Goal: Transaction & Acquisition: Purchase product/service

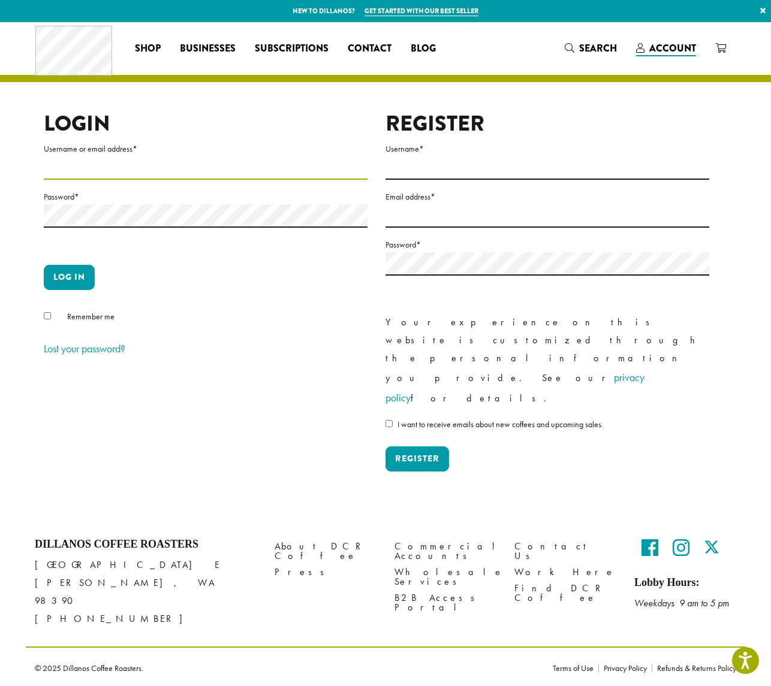
type input "**********"
click at [79, 279] on button "Log in" at bounding box center [69, 277] width 51 height 25
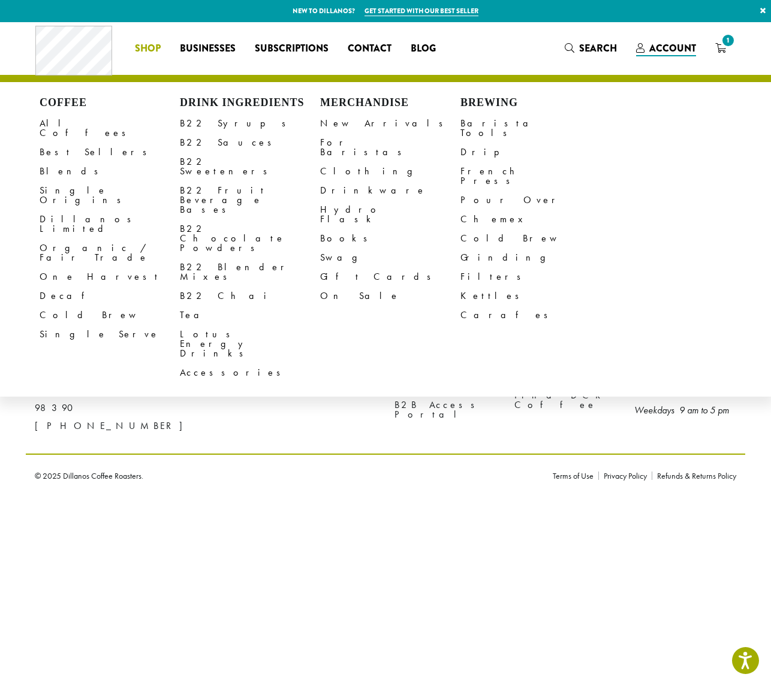
click at [47, 286] on link "Decaf" at bounding box center [110, 295] width 140 height 19
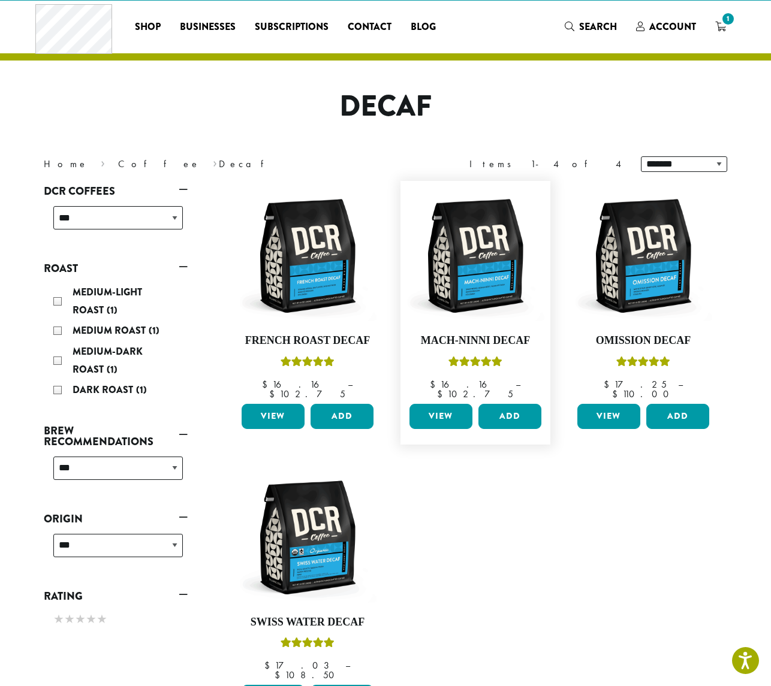
scroll to position [87, 0]
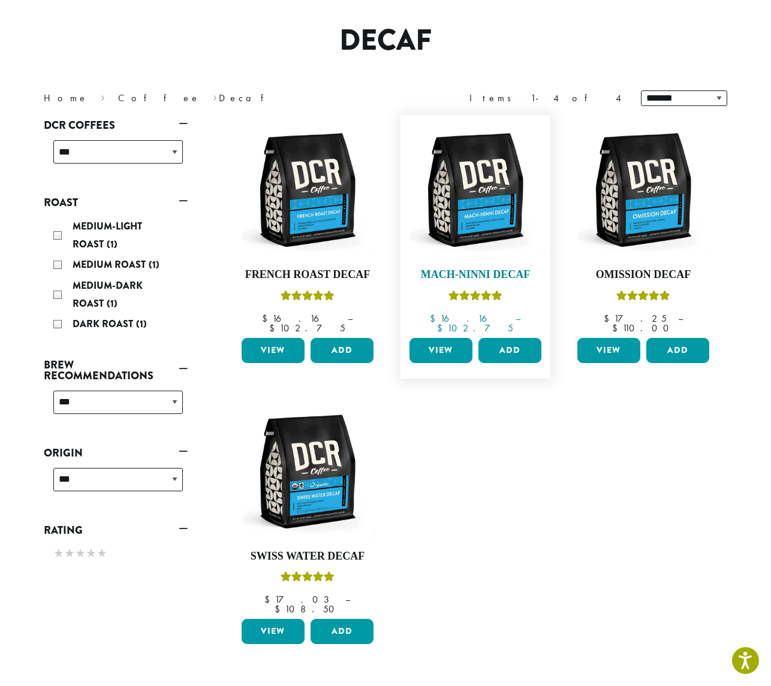
click at [476, 230] on img at bounding box center [475, 190] width 138 height 138
click at [639, 192] on img at bounding box center [643, 190] width 138 height 138
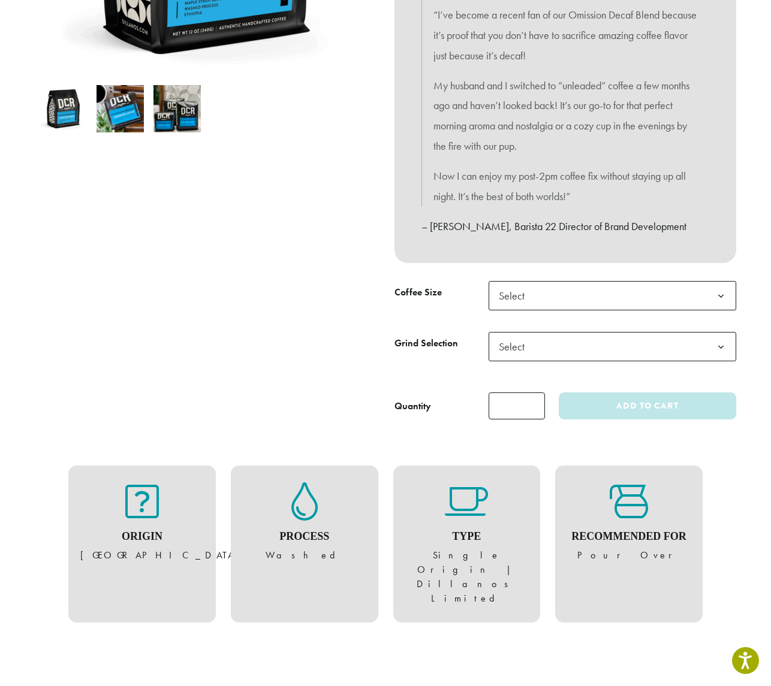
scroll to position [393, 0]
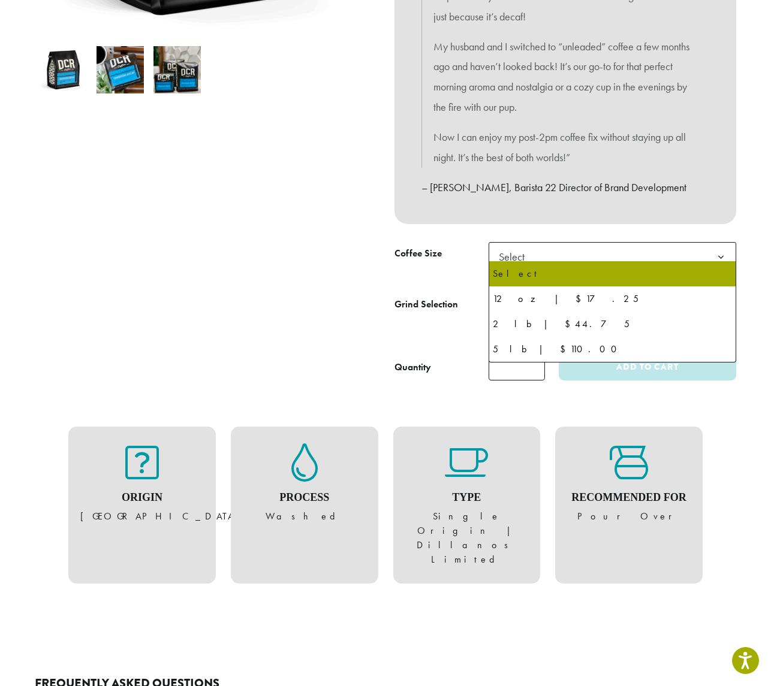
click at [523, 246] on span "Select" at bounding box center [515, 256] width 43 height 23
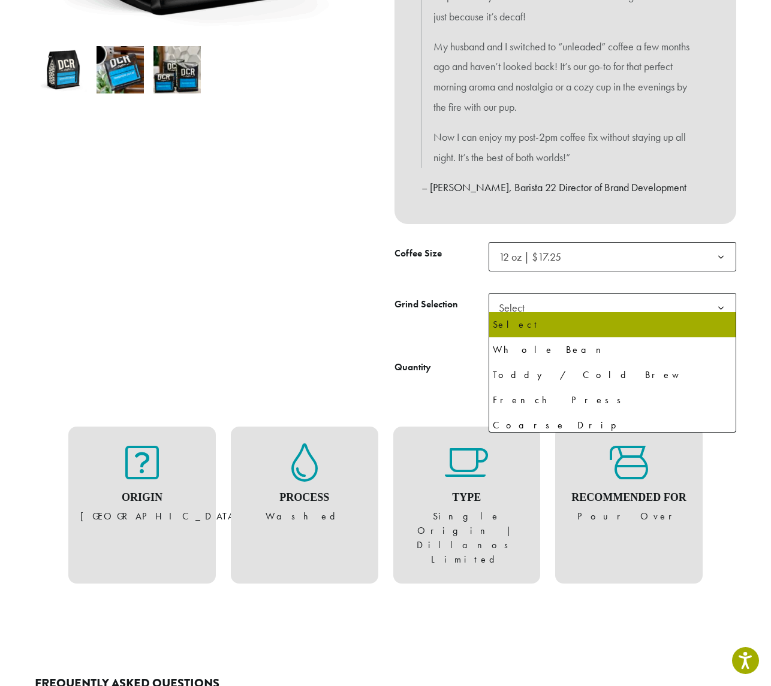
click at [547, 304] on span "Select" at bounding box center [611, 307] width 247 height 29
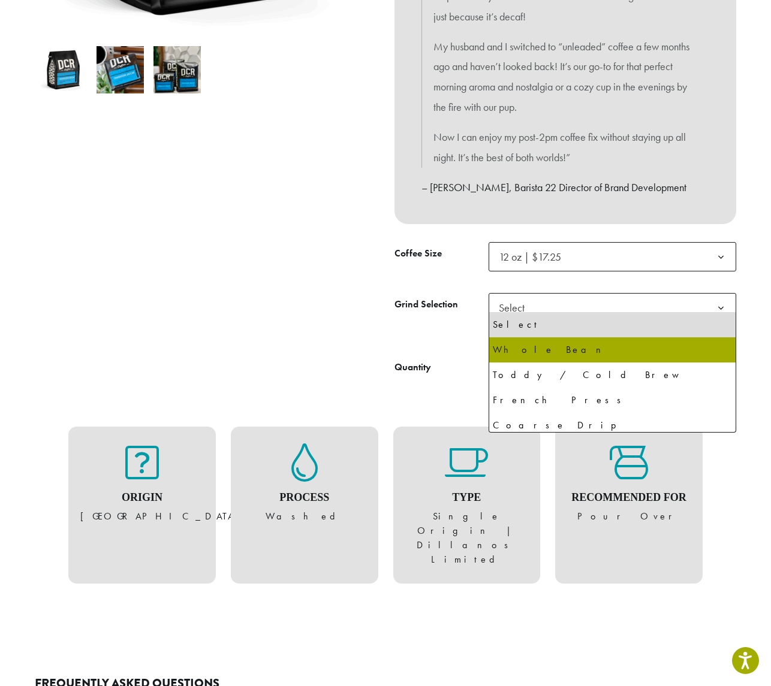
select select "*********"
select select "**********"
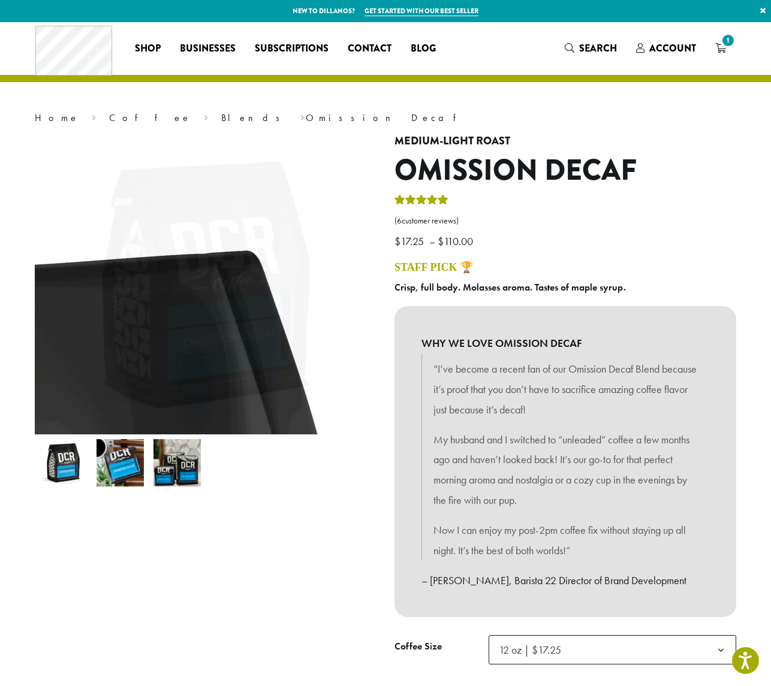
scroll to position [0, 0]
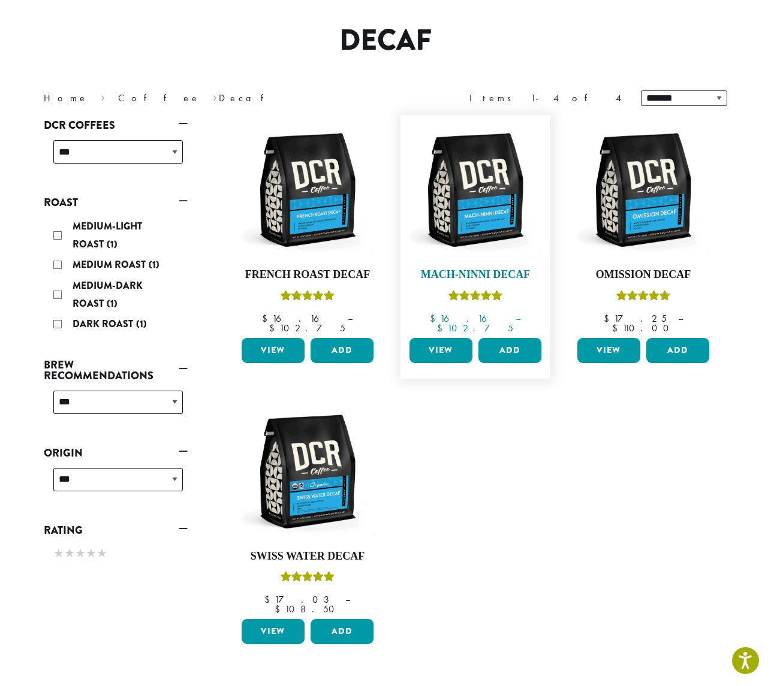
scroll to position [87, 0]
click at [476, 216] on img at bounding box center [475, 190] width 138 height 138
click at [312, 428] on img at bounding box center [308, 472] width 138 height 138
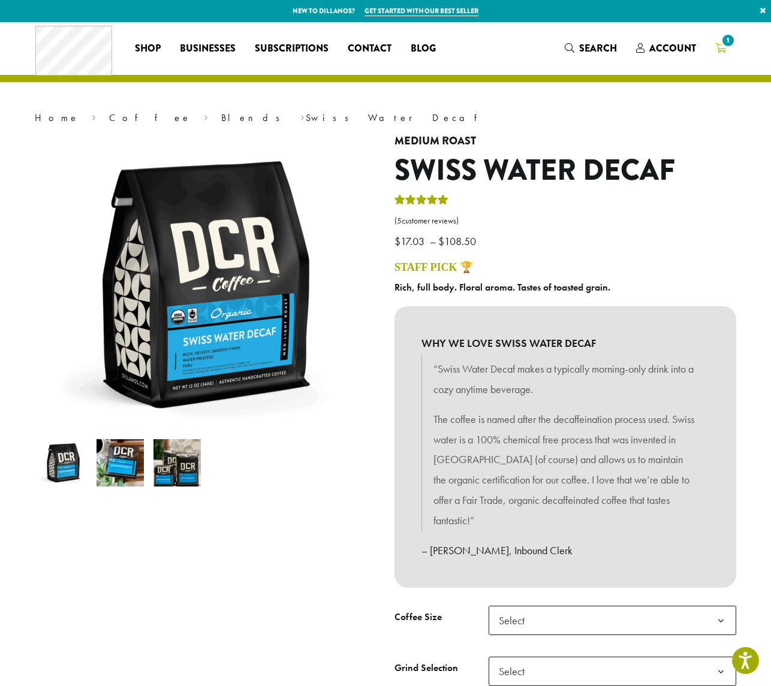
click at [724, 45] on span "1" at bounding box center [728, 40] width 16 height 16
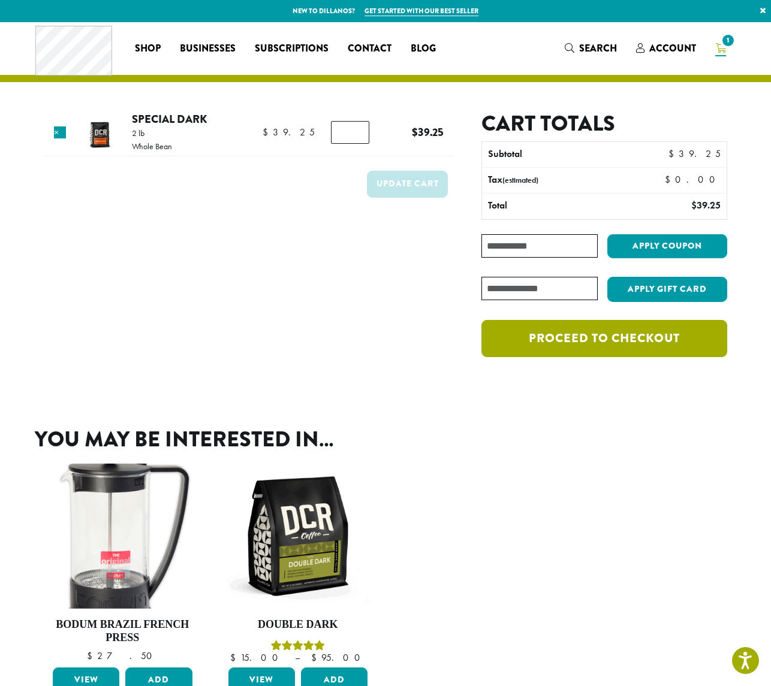
click at [596, 337] on link "Proceed to checkout" at bounding box center [604, 338] width 246 height 37
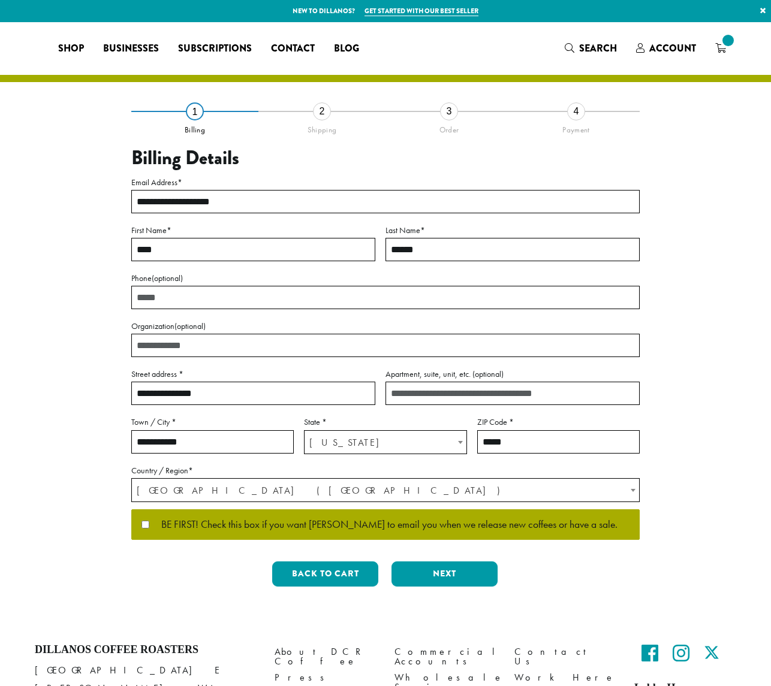
select select "**"
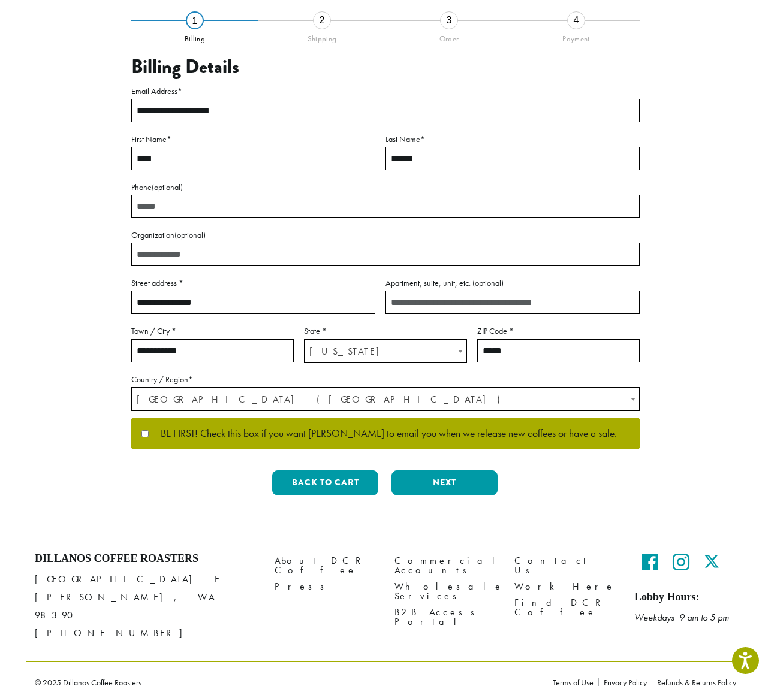
scroll to position [90, 0]
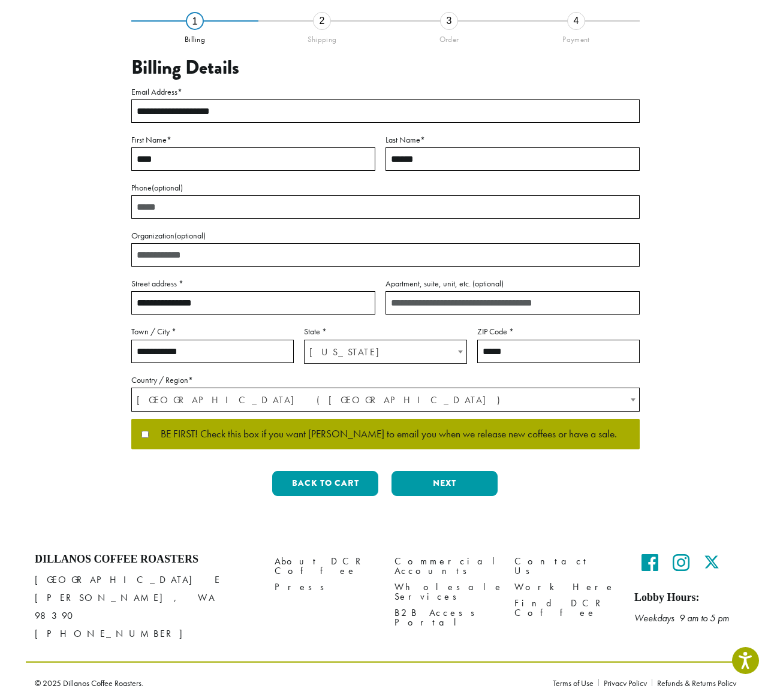
click at [437, 488] on button "Next" at bounding box center [444, 483] width 106 height 25
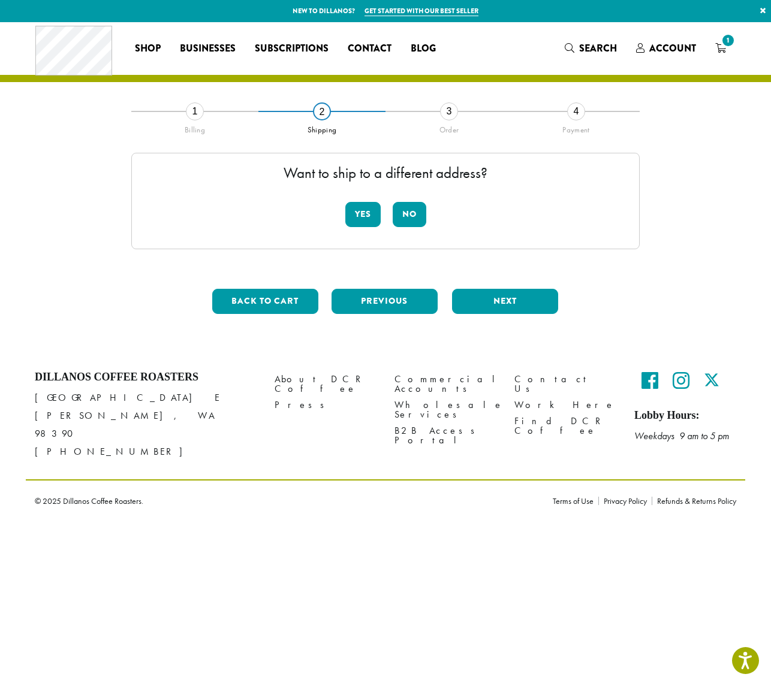
scroll to position [0, 0]
click at [412, 211] on button "No" at bounding box center [410, 214] width 34 height 25
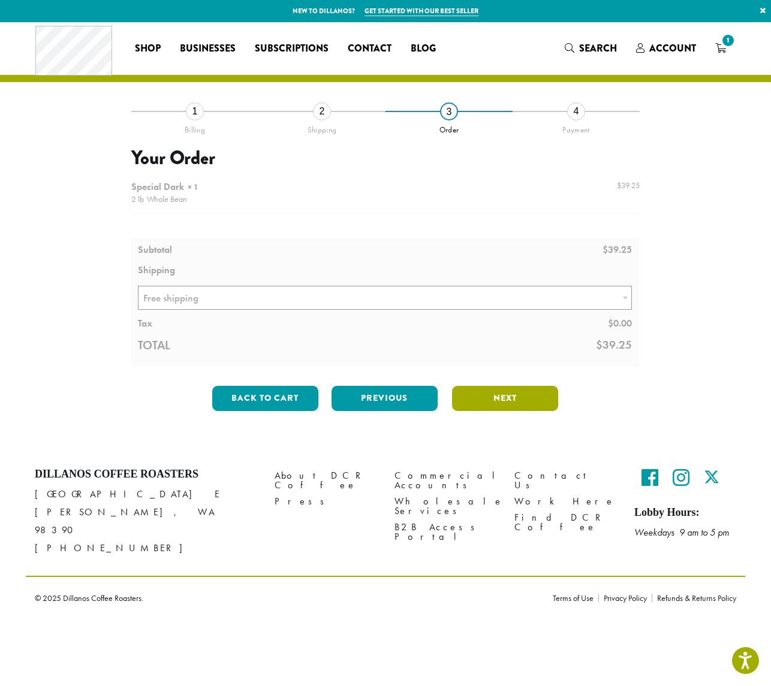
click at [475, 339] on div at bounding box center [385, 271] width 508 height 192
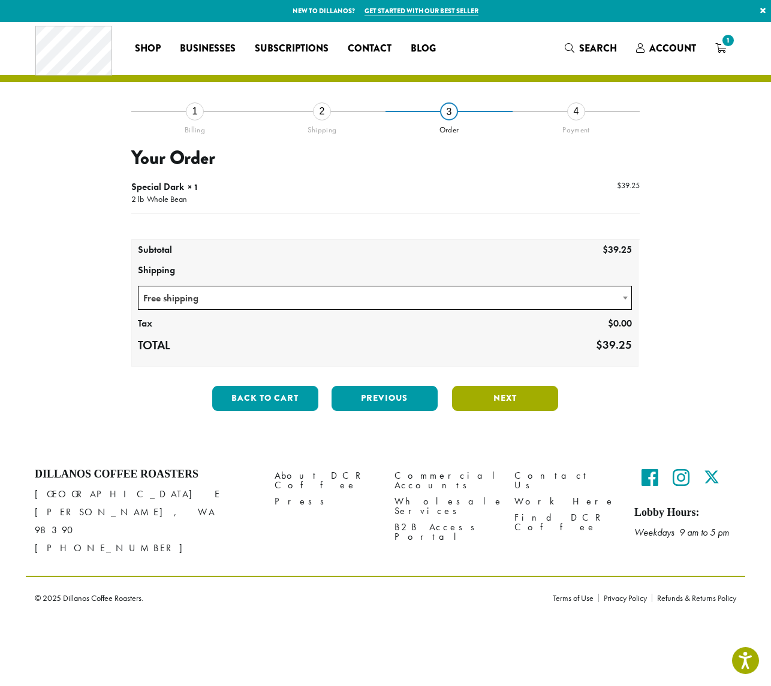
click at [497, 396] on button "Next" at bounding box center [505, 398] width 106 height 25
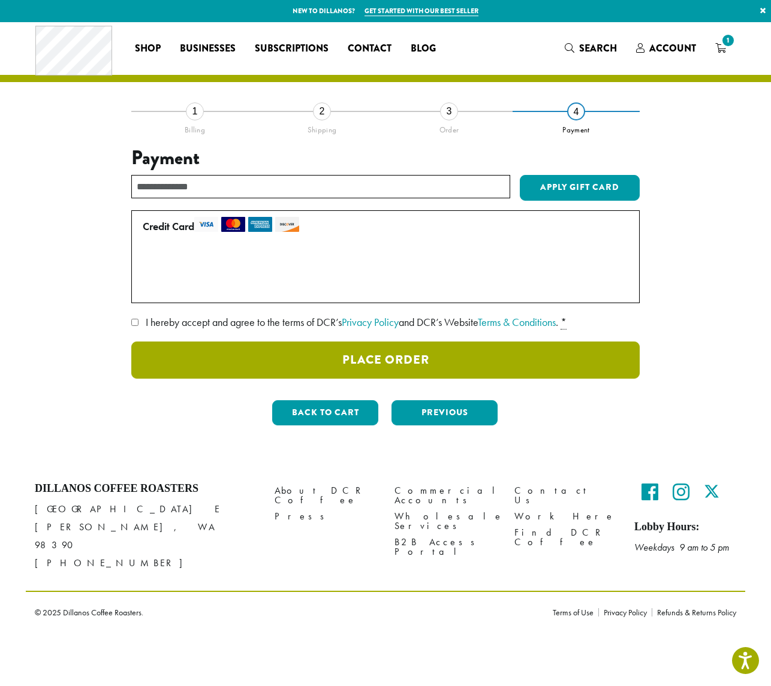
click at [409, 355] on button "Place Order" at bounding box center [385, 360] width 508 height 37
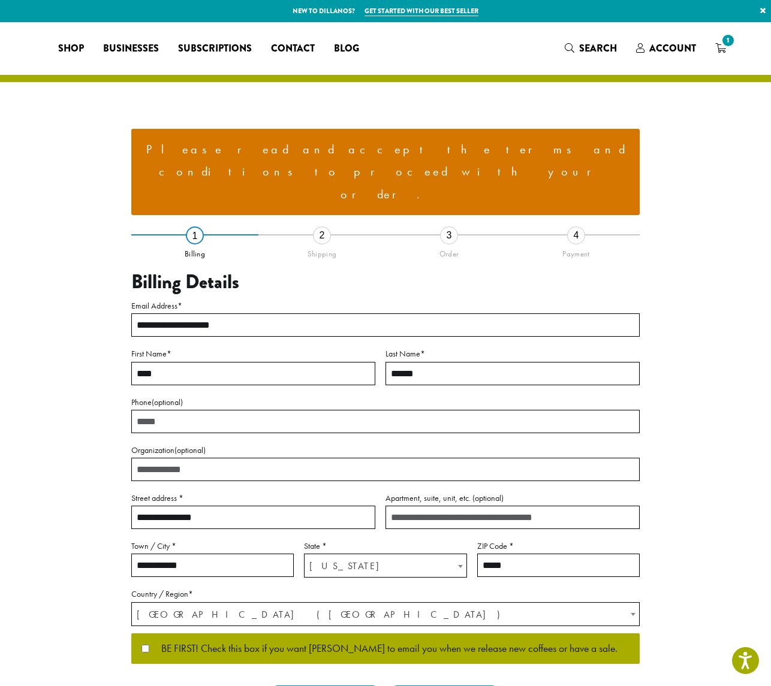
select select "**"
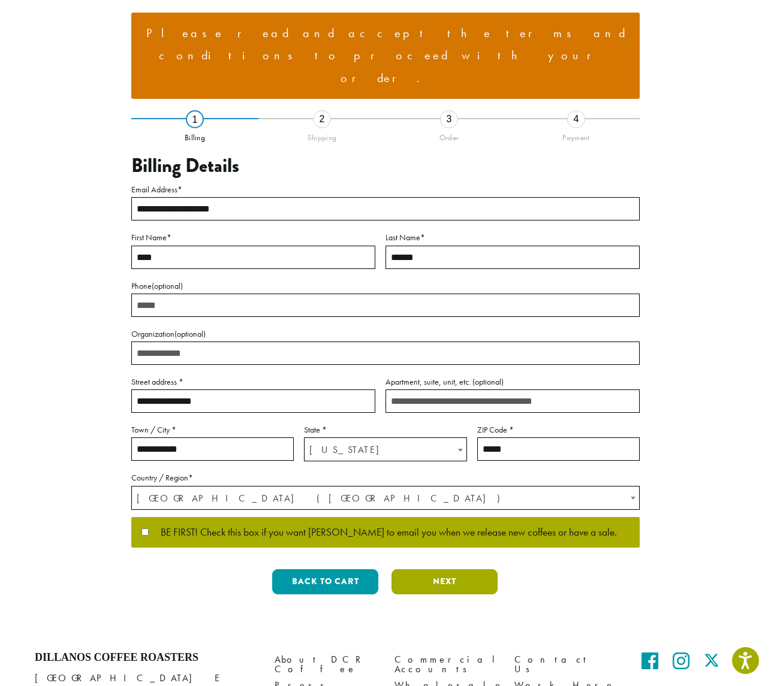
scroll to position [119, 1]
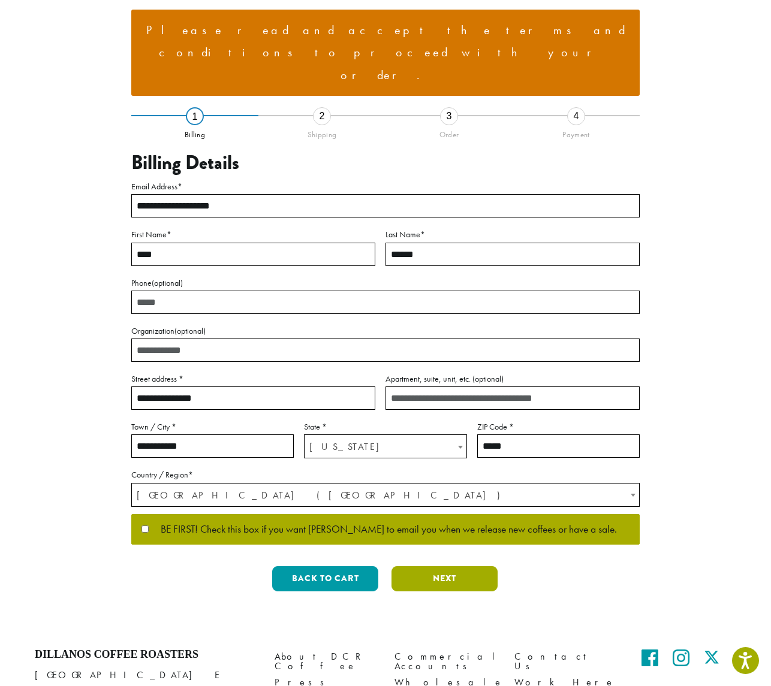
click at [443, 566] on button "Next" at bounding box center [444, 578] width 106 height 25
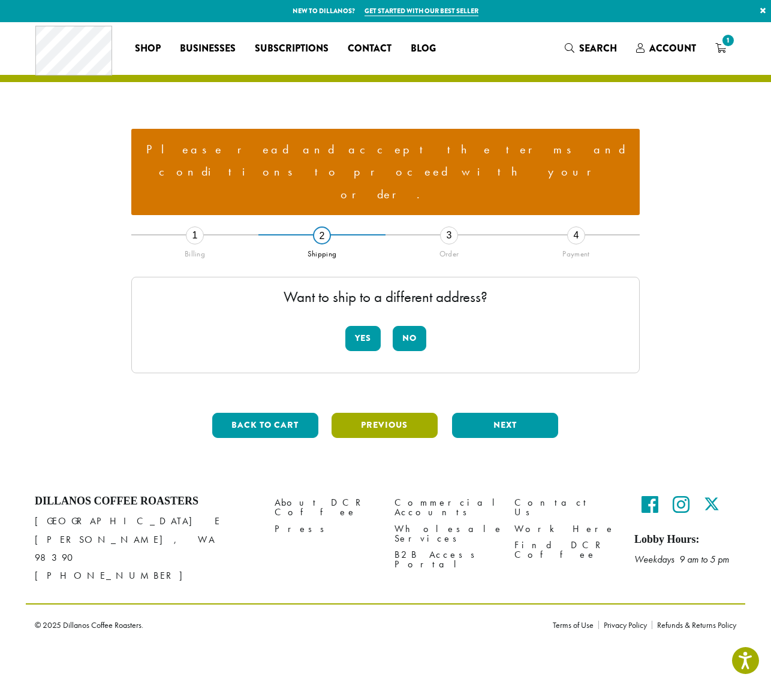
scroll to position [119, 0]
click at [405, 326] on button "No" at bounding box center [410, 338] width 34 height 25
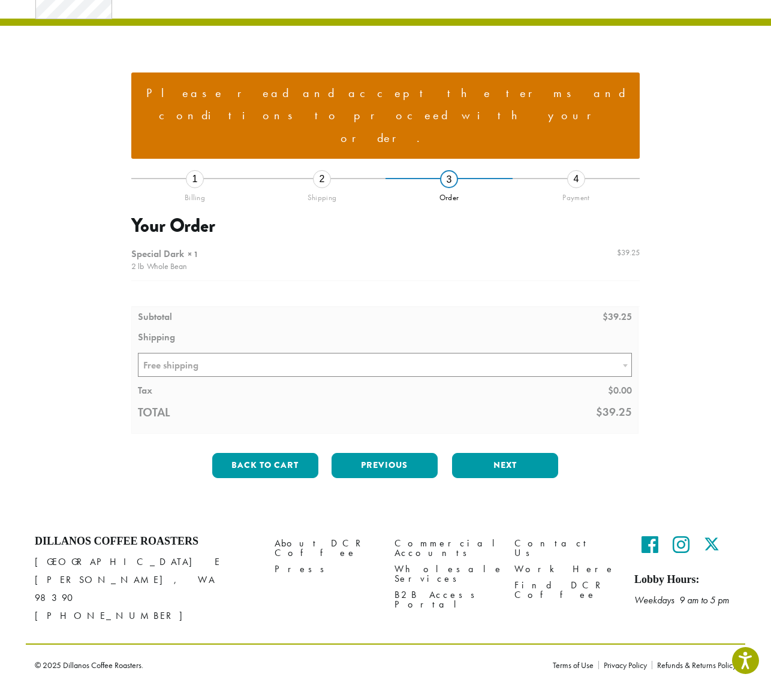
scroll to position [0, 0]
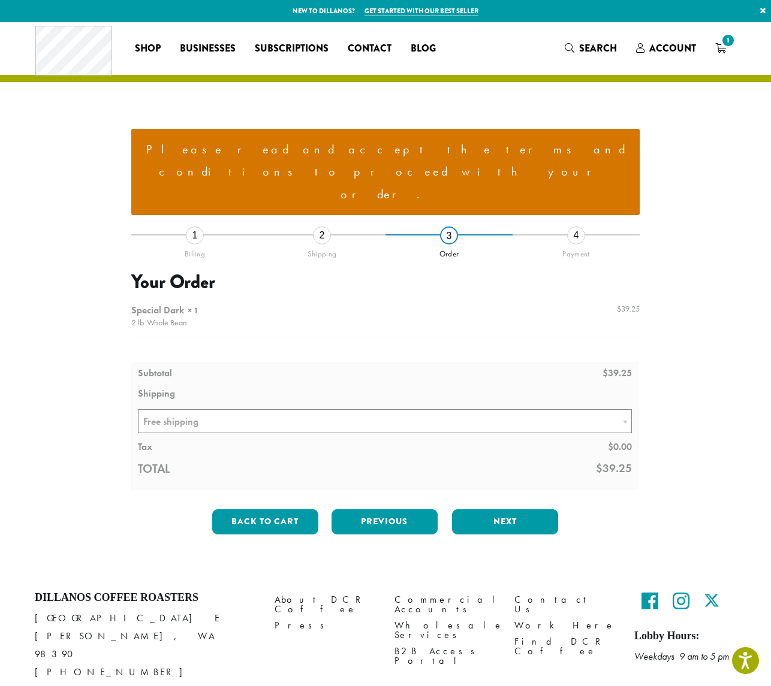
click at [482, 354] on div at bounding box center [385, 394] width 508 height 192
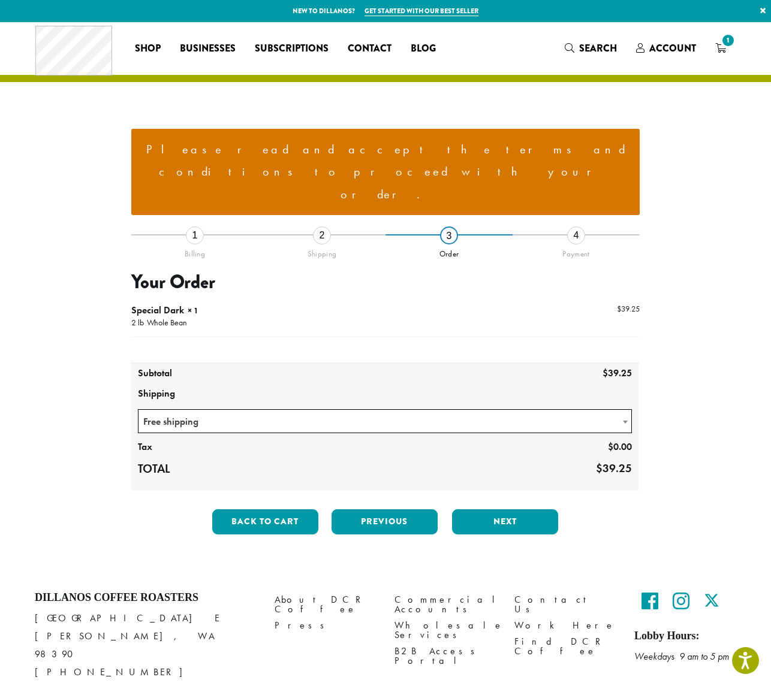
click at [542, 509] on button "Next" at bounding box center [505, 521] width 106 height 25
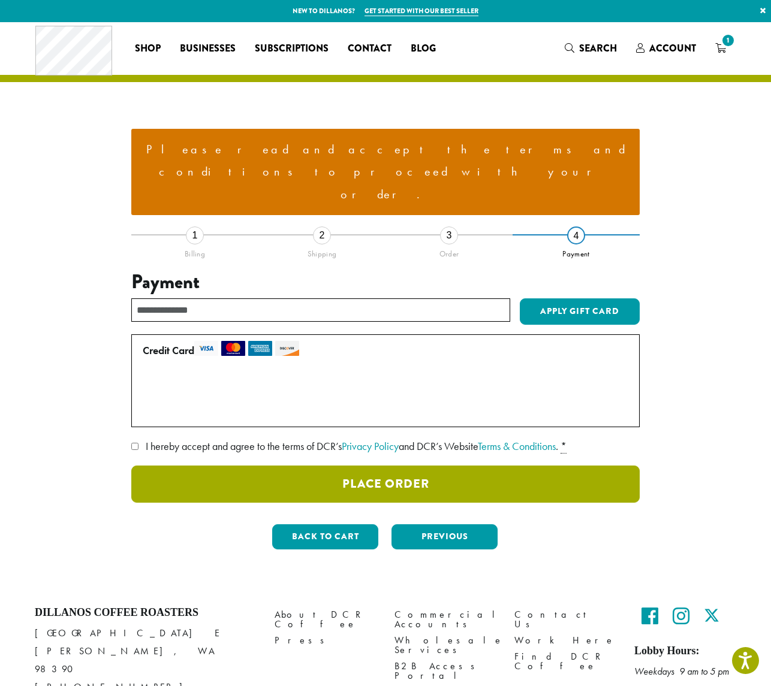
click at [419, 466] on button "Place Order" at bounding box center [385, 484] width 508 height 37
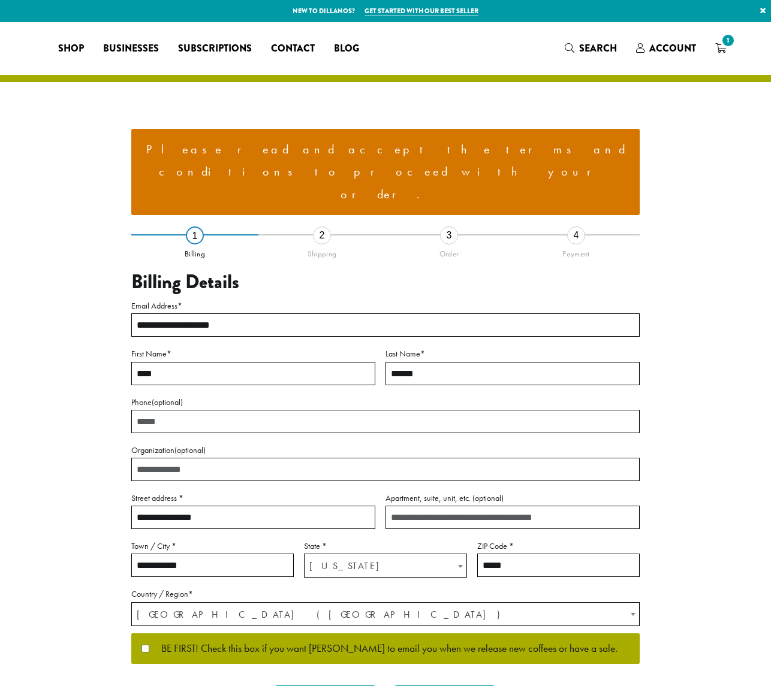
select select "**"
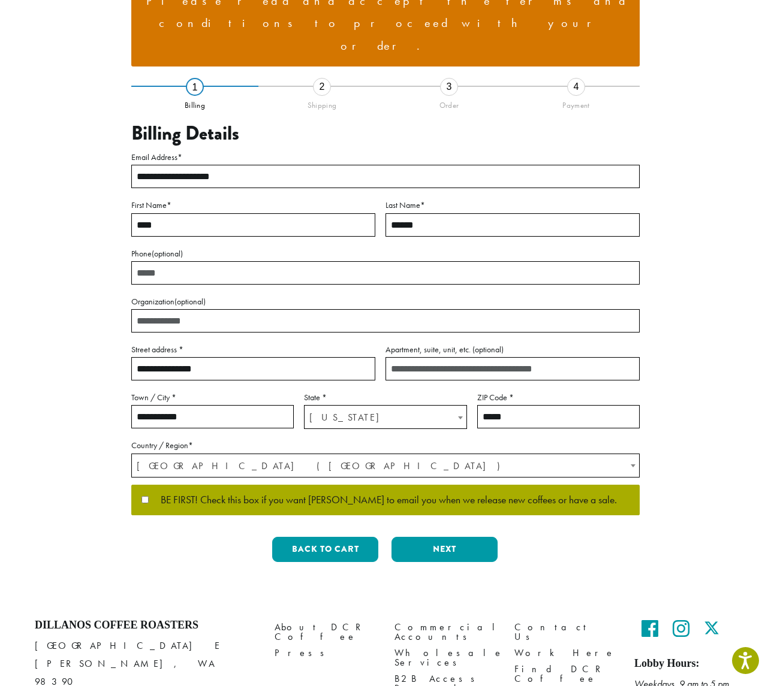
scroll to position [159, 0]
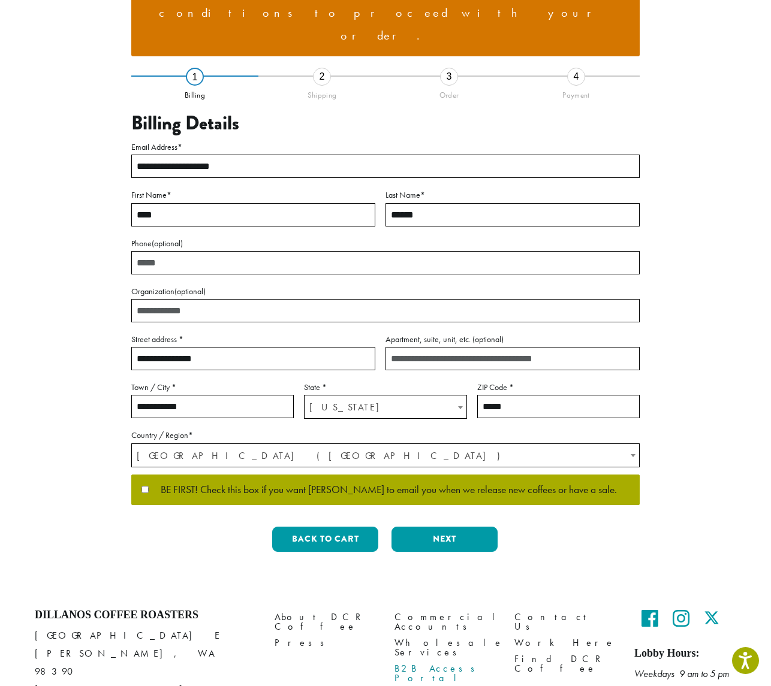
click at [429, 527] on button "Next" at bounding box center [444, 539] width 106 height 25
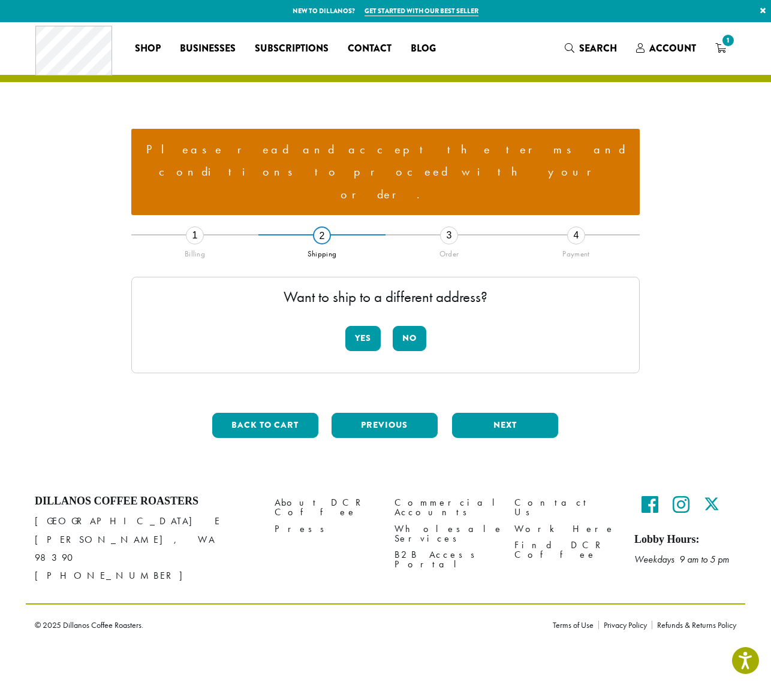
scroll to position [0, 0]
click at [407, 326] on button "No" at bounding box center [410, 338] width 34 height 25
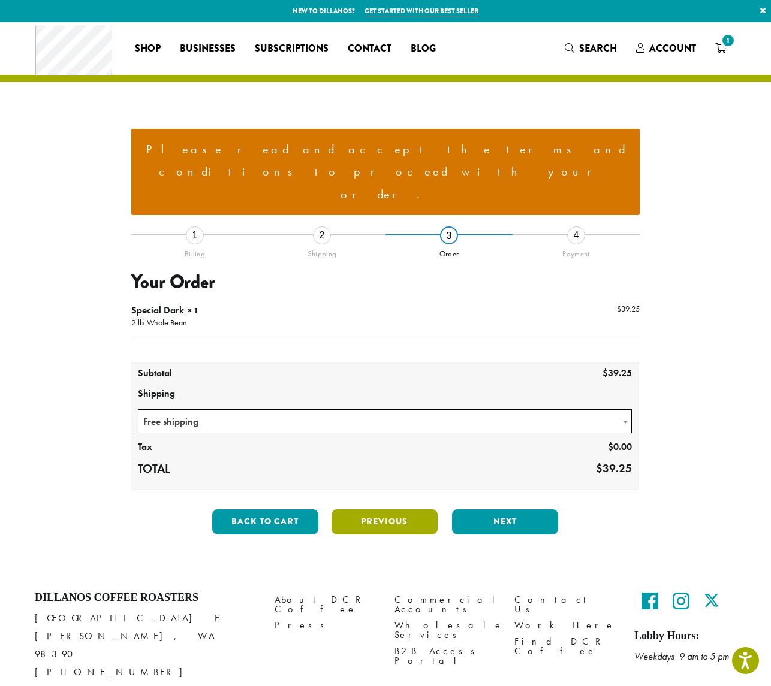
click at [478, 509] on button "Next" at bounding box center [505, 521] width 106 height 25
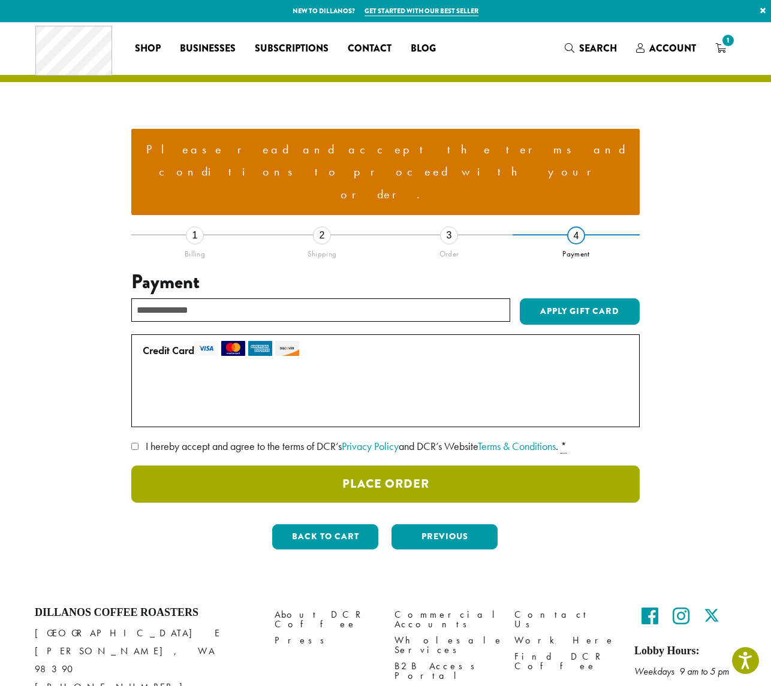
click at [444, 466] on button "Place Order" at bounding box center [385, 484] width 508 height 37
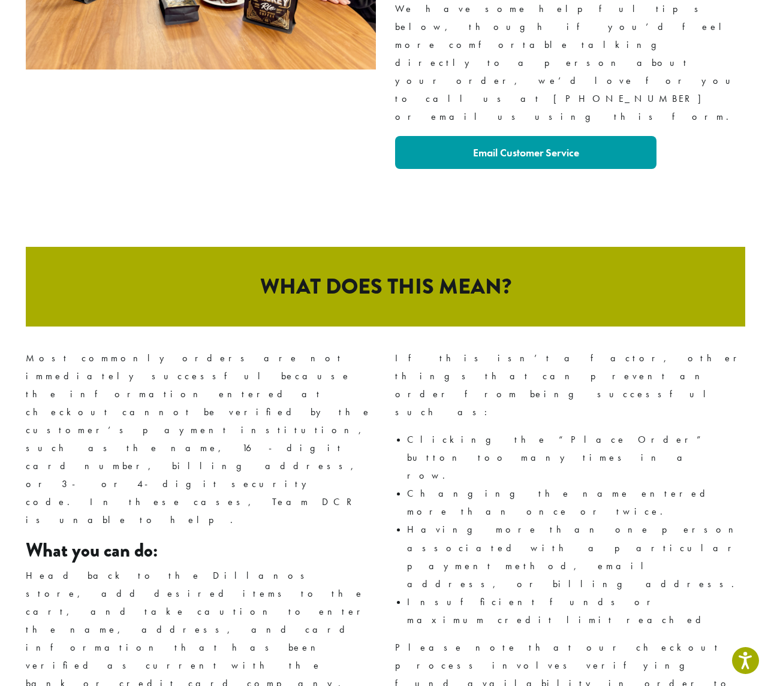
scroll to position [404, 0]
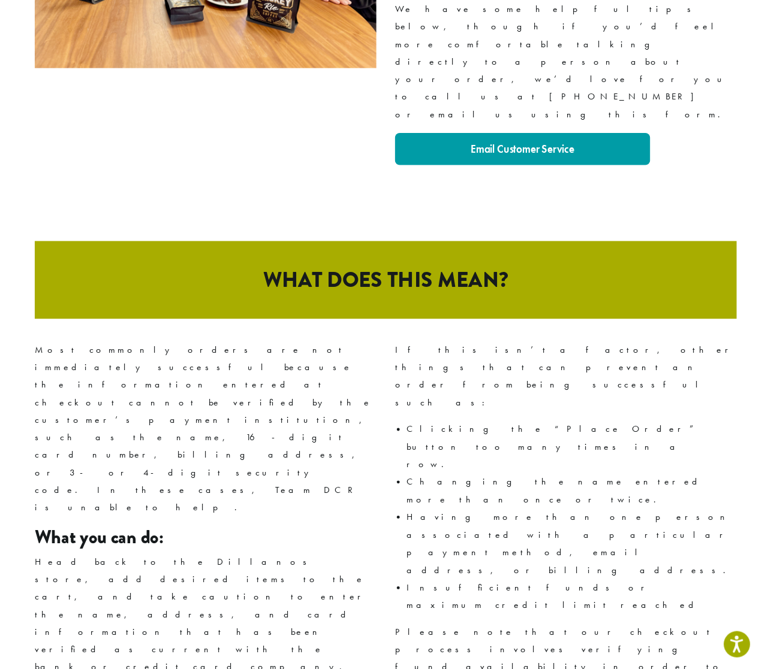
scroll to position [401, 1]
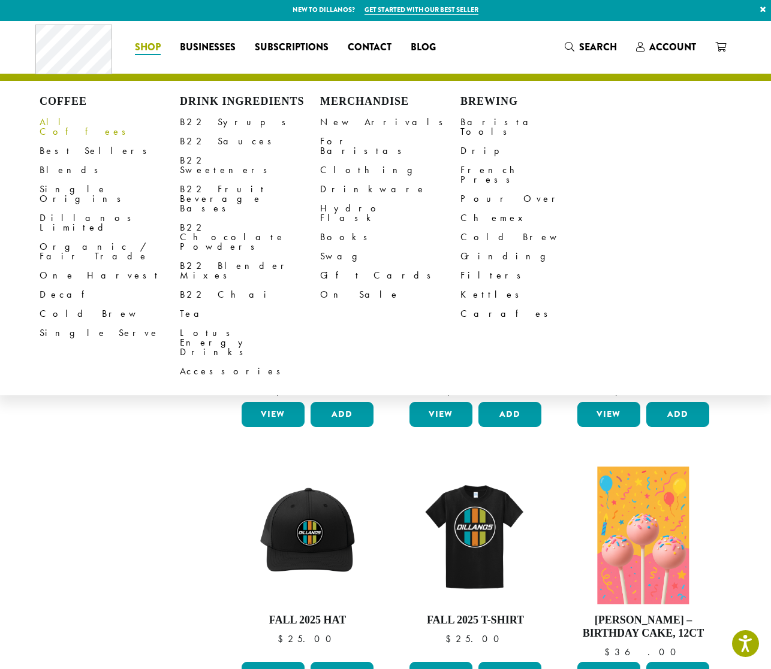
scroll to position [4, 0]
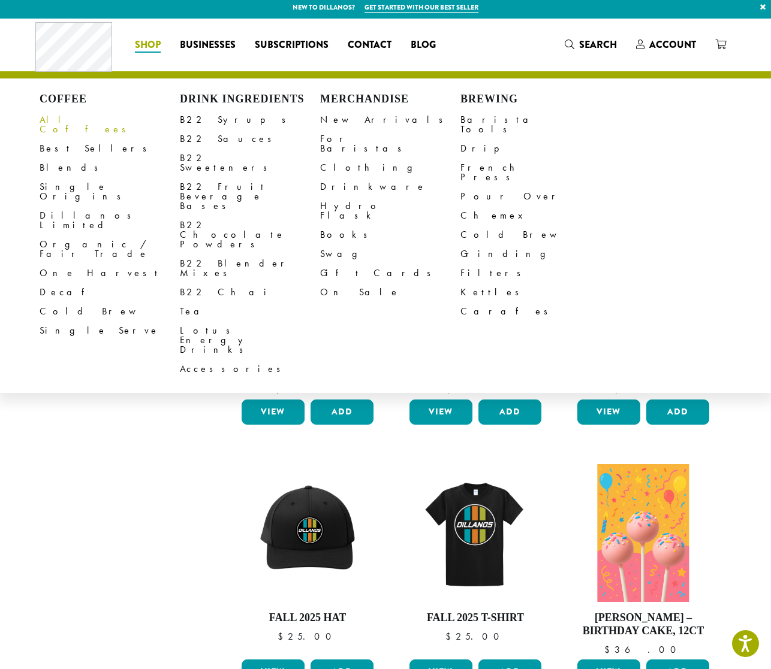
click at [89, 126] on link "All Coffees" at bounding box center [110, 124] width 140 height 29
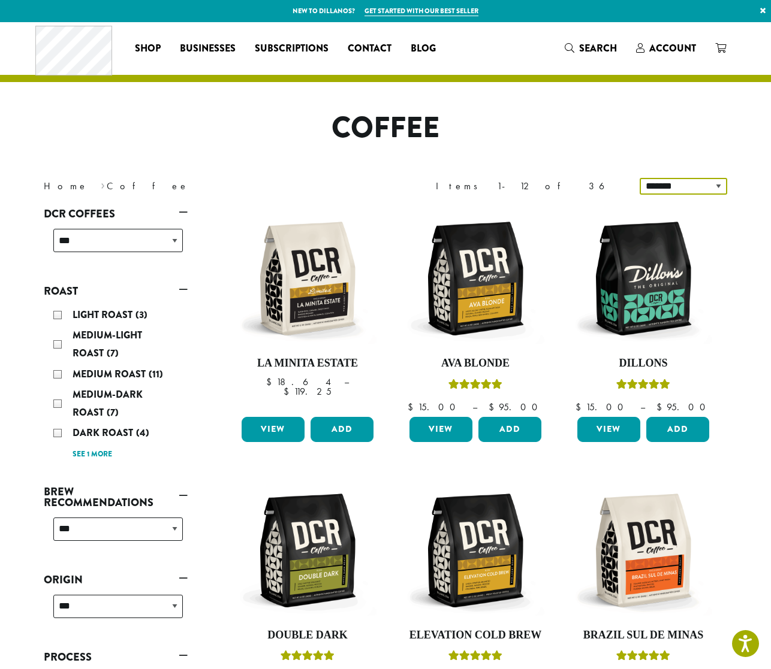
select select "**********"
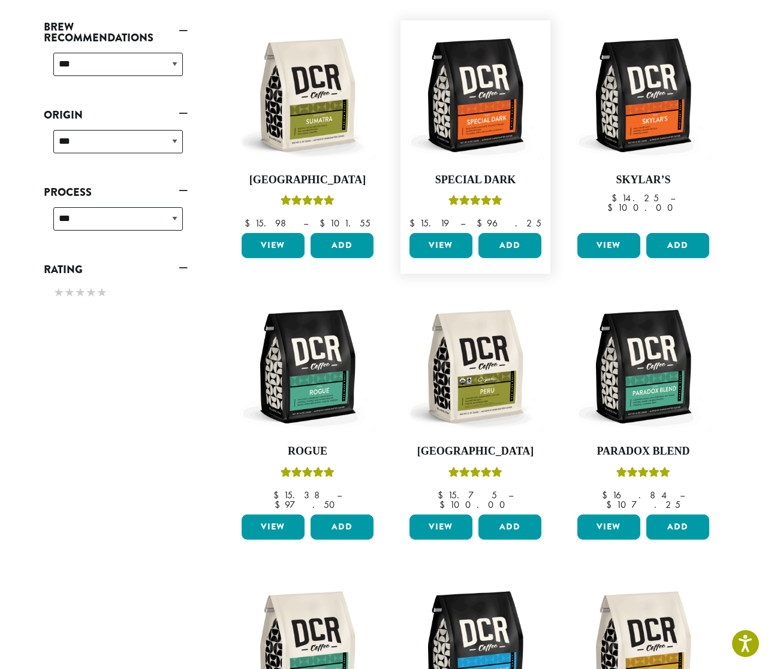
scroll to position [473, 0]
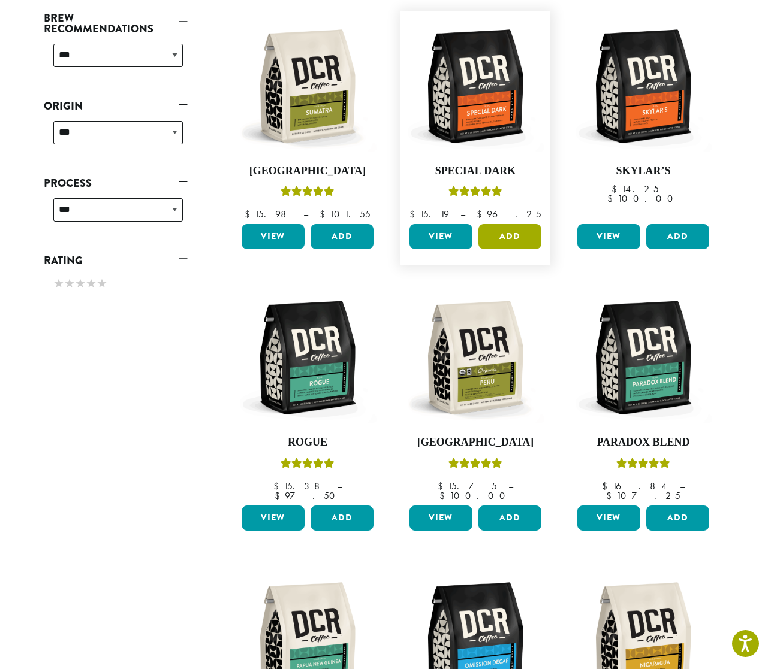
click at [513, 224] on button "Add" at bounding box center [509, 236] width 63 height 25
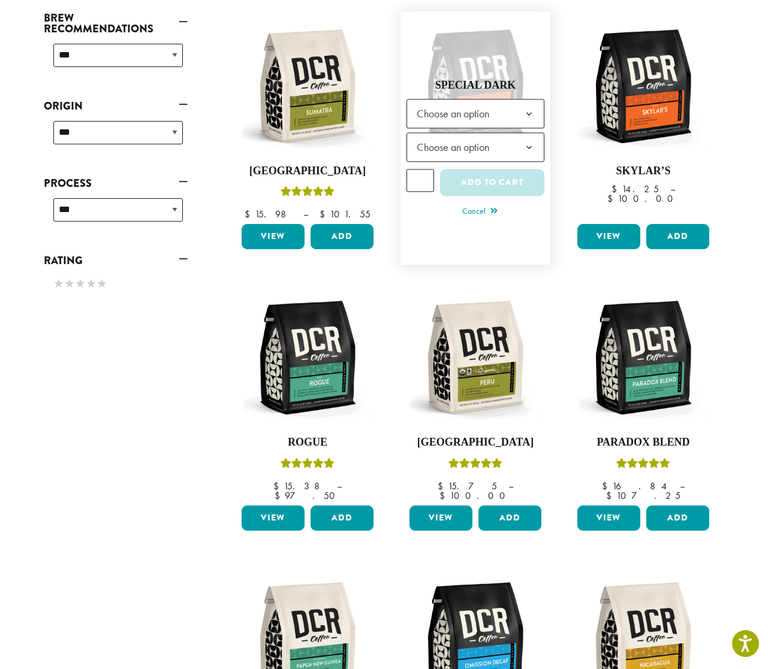
click at [513, 99] on span "Choose an option" at bounding box center [475, 113] width 138 height 29
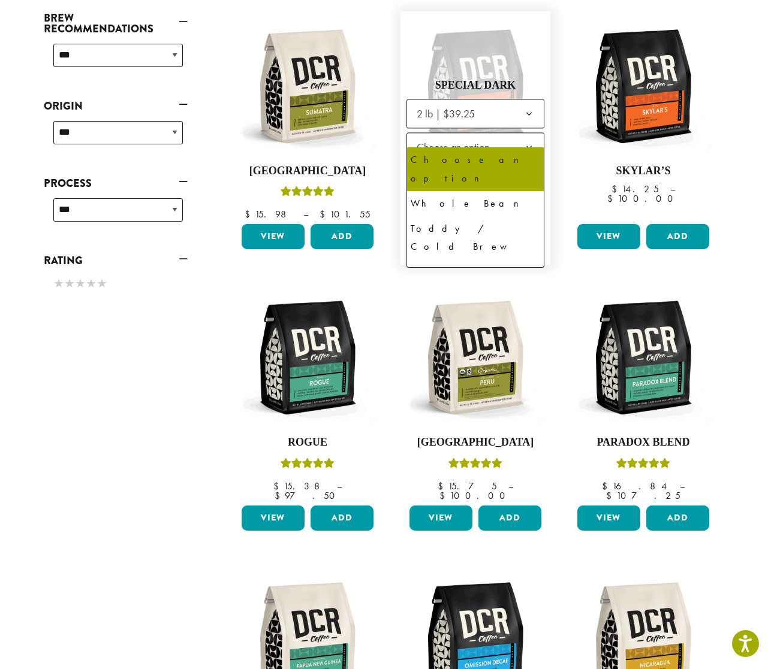
click at [493, 142] on span "Choose an option" at bounding box center [456, 147] width 89 height 23
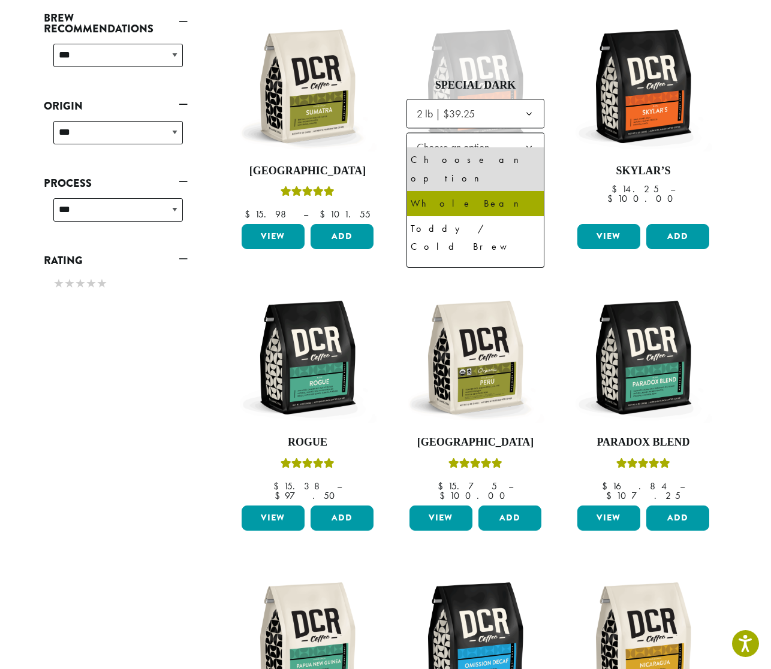
select select "**********"
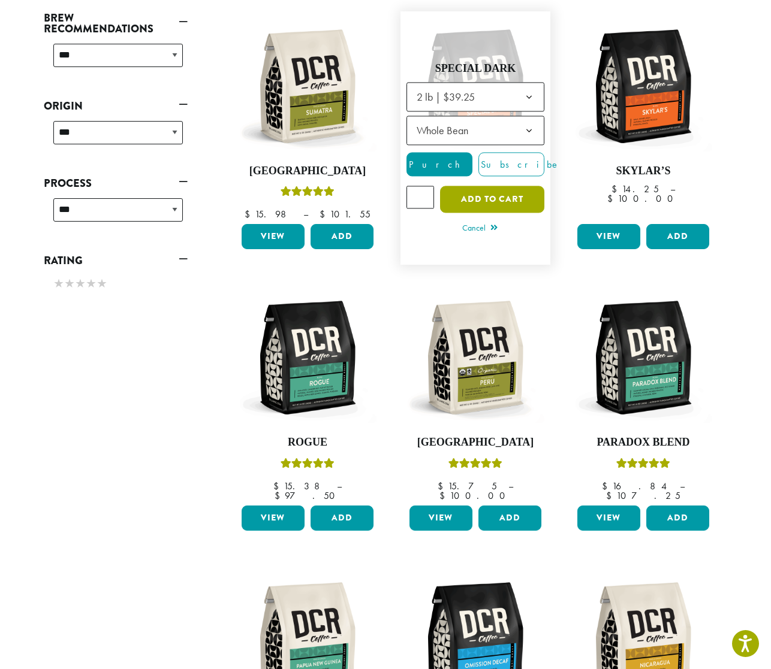
click at [487, 191] on button "Add to cart" at bounding box center [492, 199] width 104 height 27
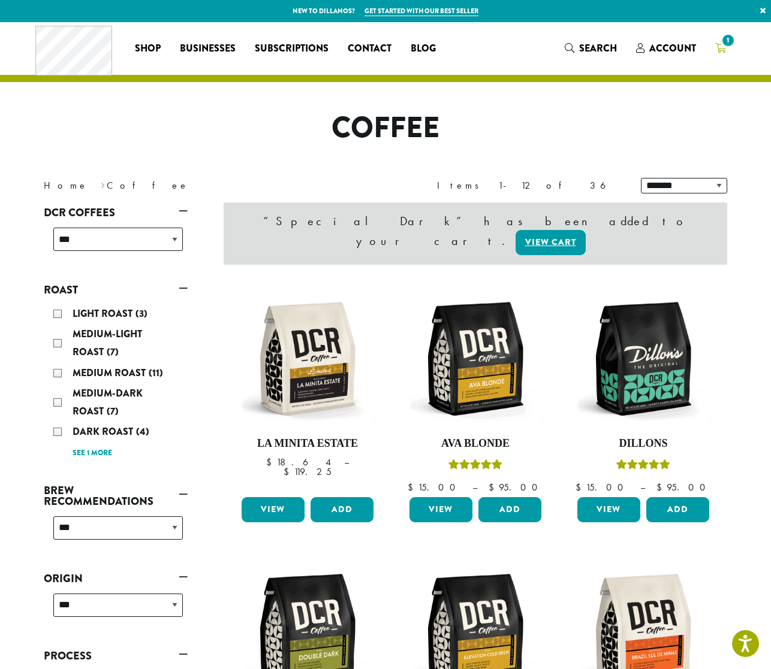
click at [721, 43] on span "1" at bounding box center [728, 40] width 16 height 16
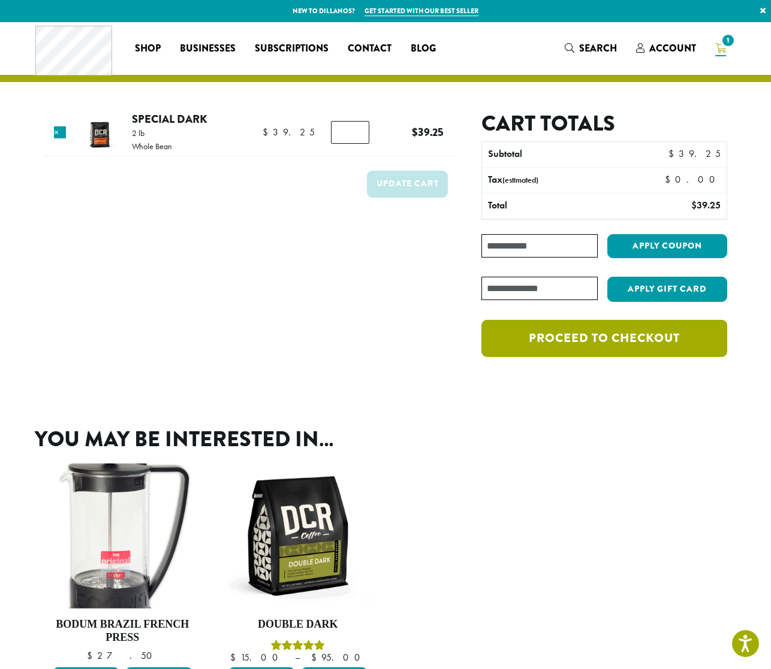
click at [520, 350] on link "Proceed to checkout" at bounding box center [604, 338] width 246 height 37
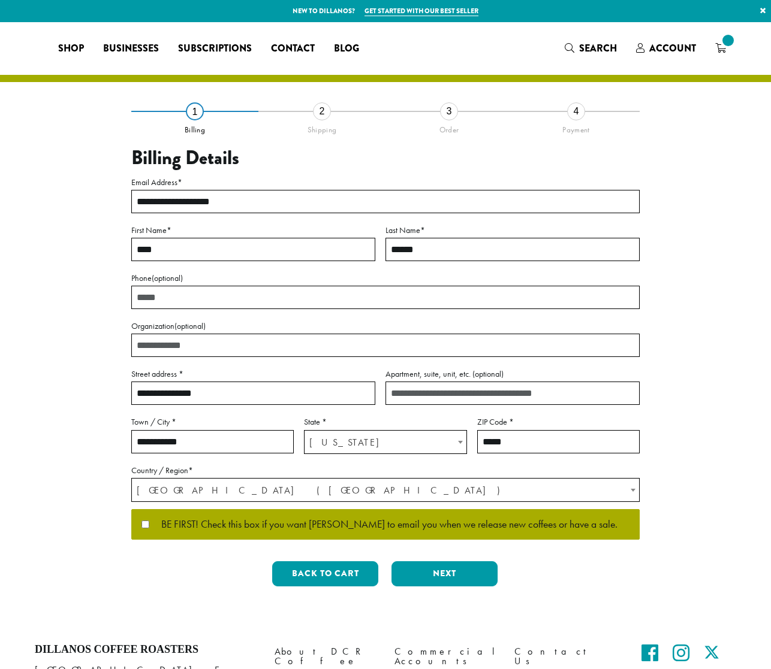
select select "**"
click at [455, 580] on button "Next" at bounding box center [444, 573] width 106 height 25
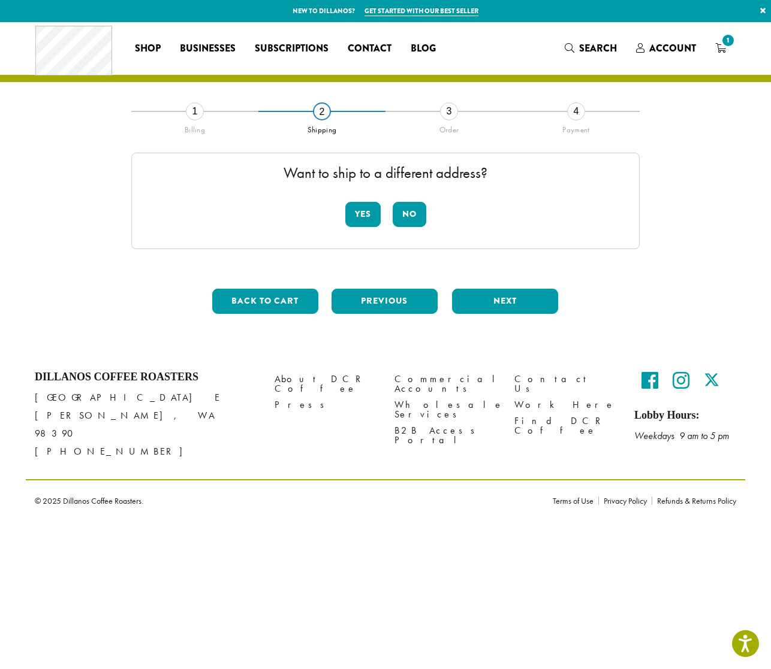
click at [409, 219] on button "No" at bounding box center [410, 214] width 34 height 25
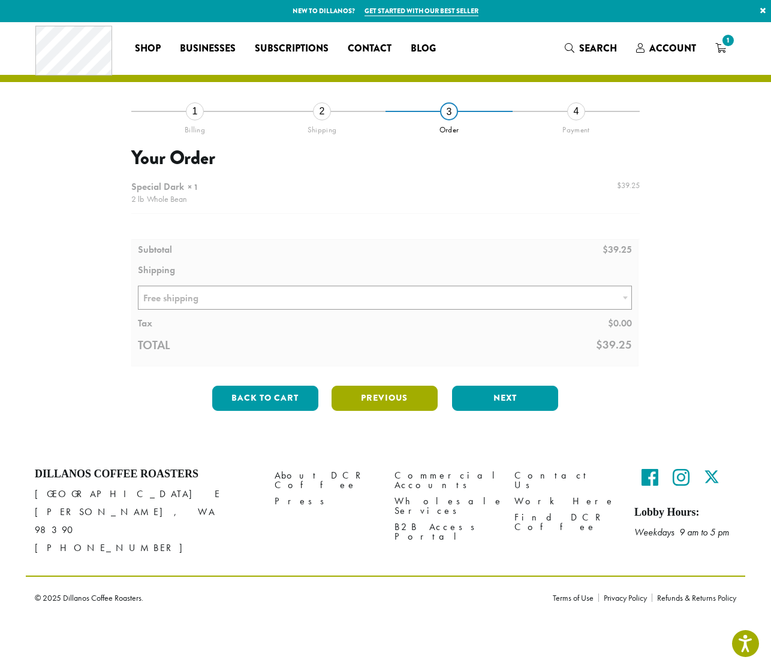
click at [488, 404] on button "Next" at bounding box center [505, 398] width 106 height 25
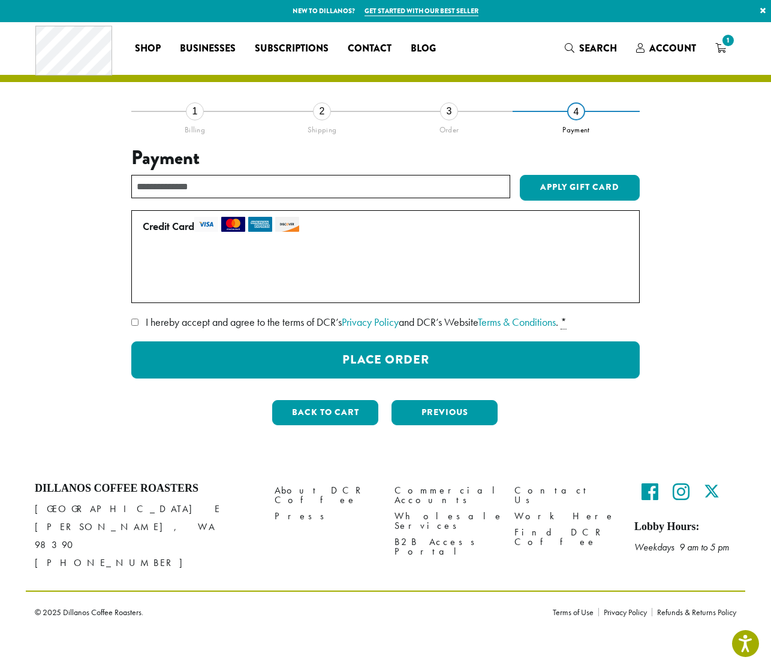
click at [152, 262] on label "• • • 7871 (expires 03/27)" at bounding box center [383, 261] width 481 height 19
click at [166, 262] on img at bounding box center [167, 263] width 18 height 12
click at [146, 285] on label "Use a new card" at bounding box center [383, 286] width 481 height 19
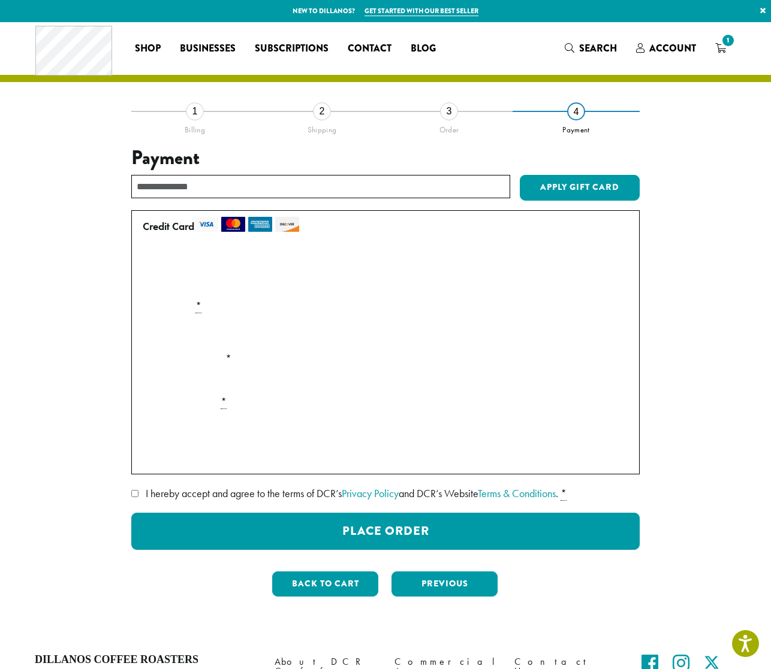
click at [605, 336] on div "Payment Info" at bounding box center [385, 333] width 495 height 34
click at [422, 319] on div "Payment Info" at bounding box center [385, 333] width 495 height 34
click at [276, 437] on div "Payment Info" at bounding box center [385, 429] width 495 height 34
click at [144, 455] on p "Securely Save to Account" at bounding box center [385, 456] width 495 height 23
click at [141, 458] on p "Securely Save to Account" at bounding box center [385, 456] width 495 height 23
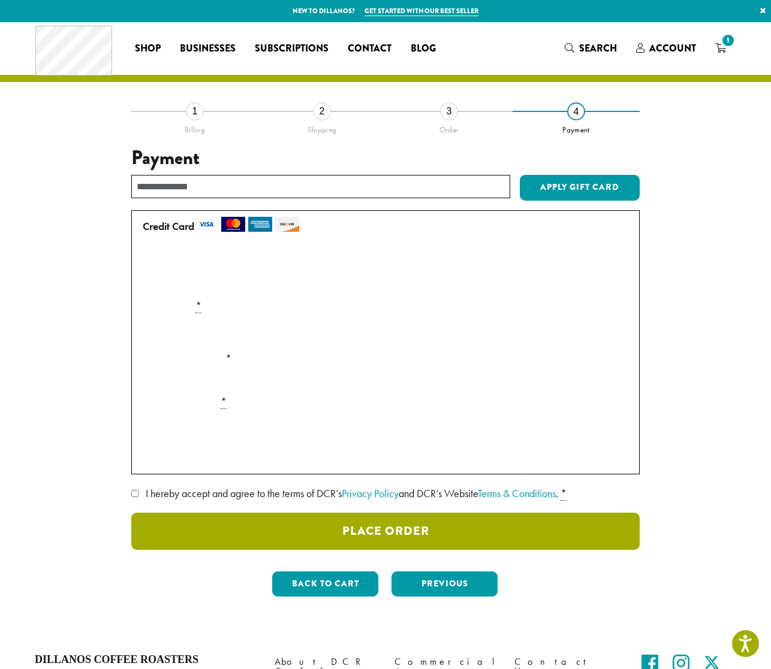
click at [425, 529] on button "Place Order" at bounding box center [385, 531] width 508 height 37
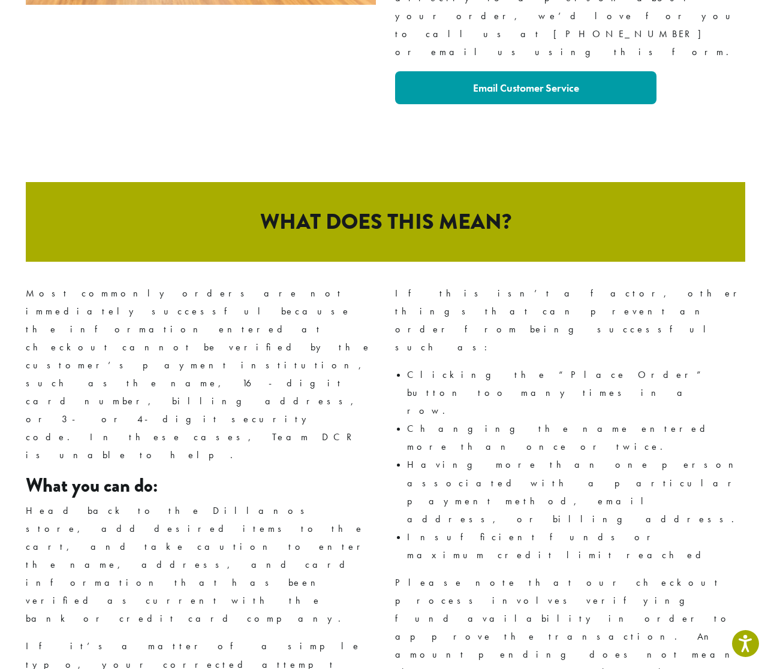
scroll to position [470, 0]
